Goal: Task Accomplishment & Management: Manage account settings

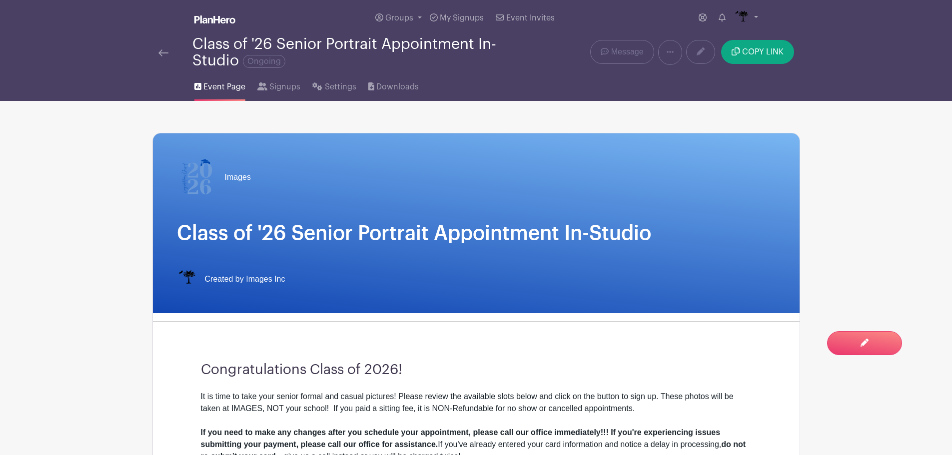
click at [161, 55] on img at bounding box center [163, 52] width 10 height 7
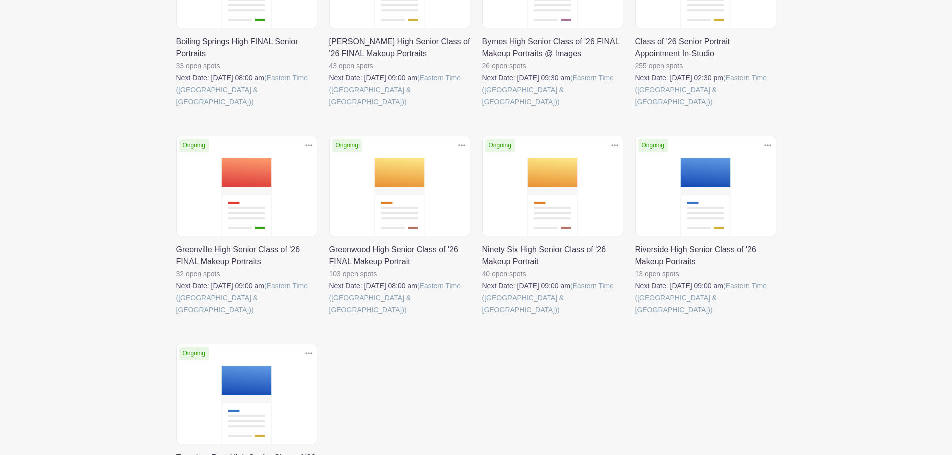
scroll to position [250, 0]
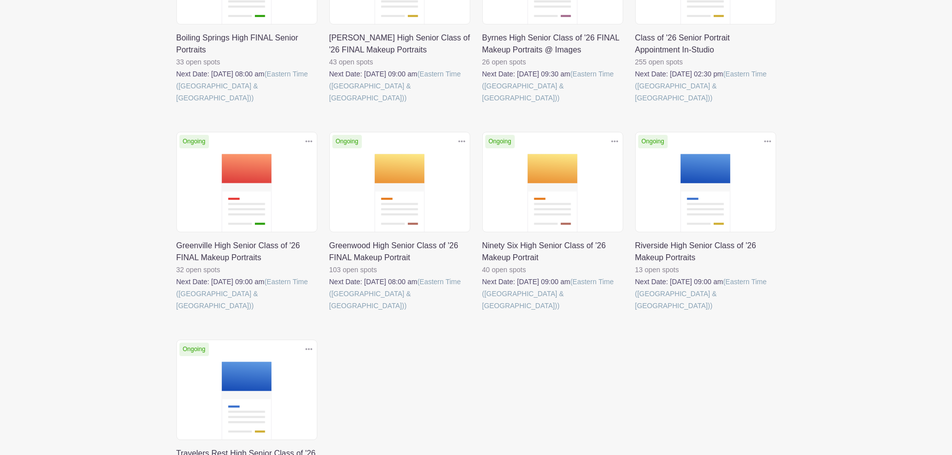
click at [176, 312] on link at bounding box center [176, 312] width 0 height 0
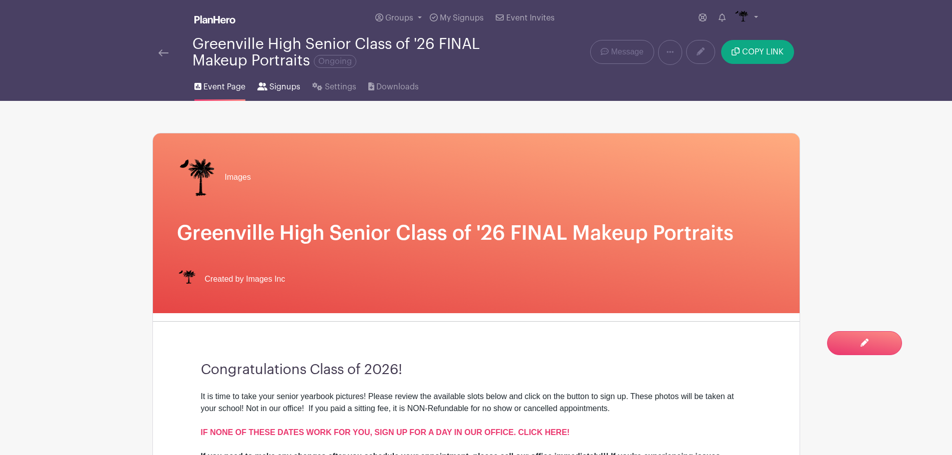
click at [275, 95] on link "Signups" at bounding box center [278, 85] width 43 height 32
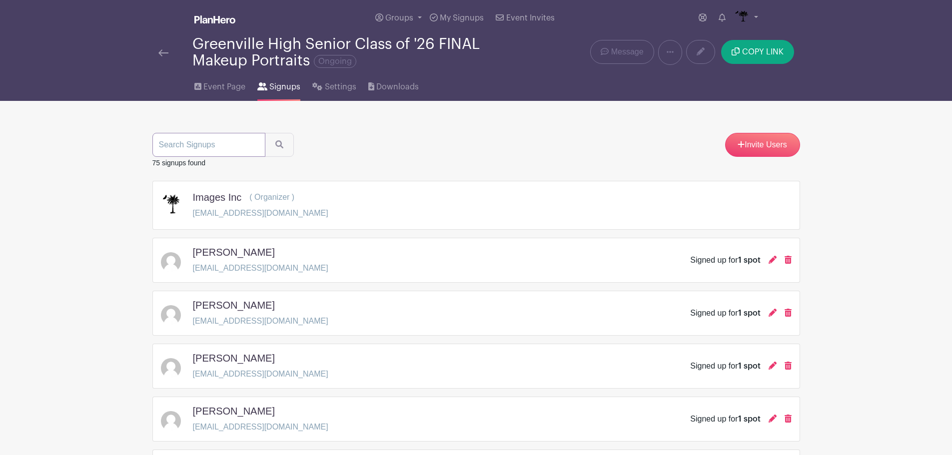
click at [234, 148] on input "search" at bounding box center [208, 145] width 113 height 24
type input "[PERSON_NAME]"
click at [265, 133] on button "submit" at bounding box center [279, 145] width 29 height 24
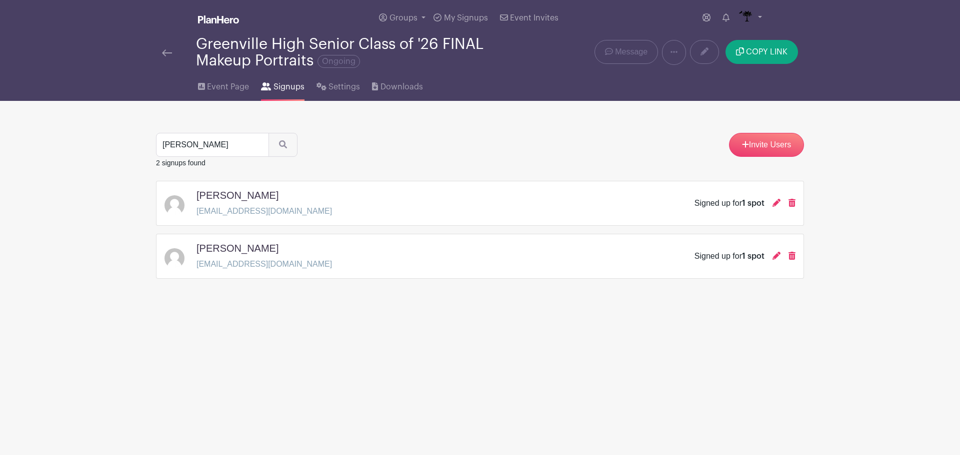
click at [175, 58] on div "Greenville High Senior Class of '26 FINAL Makeup Portraits Ongoing" at bounding box center [345, 52] width 366 height 33
click at [172, 53] on div at bounding box center [179, 52] width 34 height 12
click at [163, 51] on img at bounding box center [167, 52] width 10 height 7
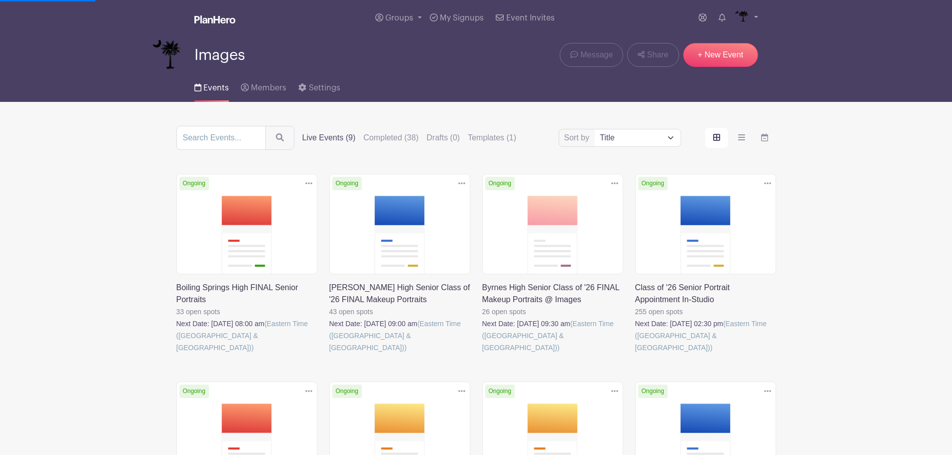
click at [635, 354] on link at bounding box center [635, 354] width 0 height 0
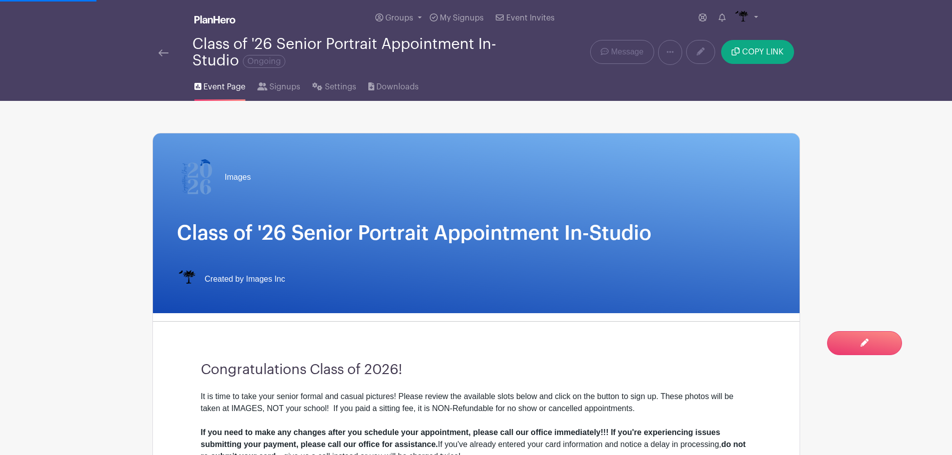
click at [301, 90] on li "Signups" at bounding box center [284, 85] width 55 height 32
click at [286, 86] on span "Signups" at bounding box center [284, 87] width 31 height 12
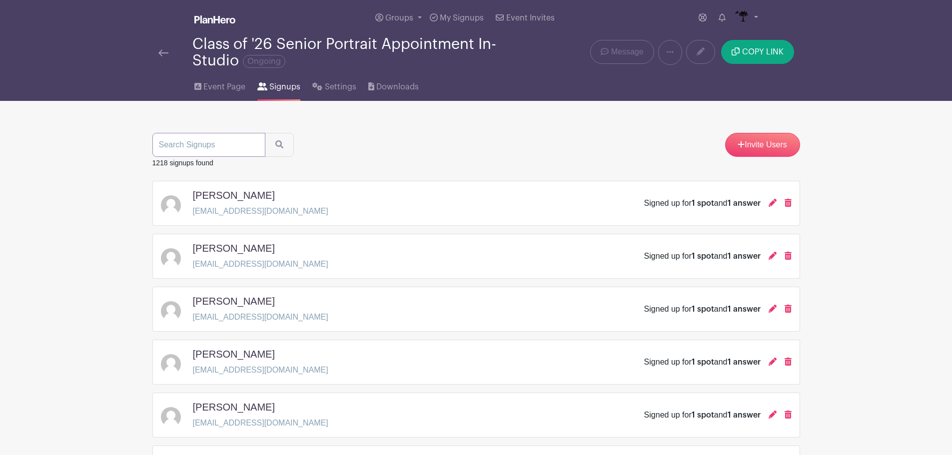
click at [212, 143] on input "search" at bounding box center [208, 145] width 113 height 24
type input "[PERSON_NAME]"
click at [265, 133] on button "submit" at bounding box center [279, 145] width 29 height 24
